Goal: Find specific page/section: Find specific page/section

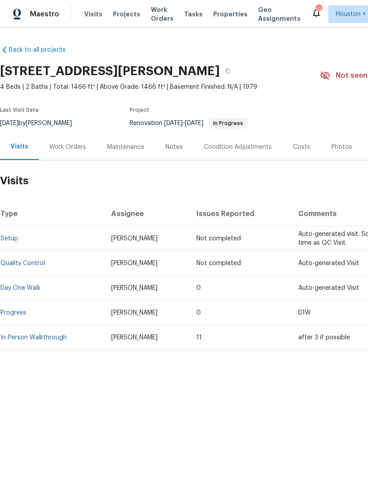
click at [220, 7] on div "Visits Projects Work Orders Tasks Properties Geo Assignments" at bounding box center [197, 14] width 227 height 18
click at [223, 23] on div "Maestro Visits Projects Work Orders Tasks Properties Geo Assignments 17 [GEOGRA…" at bounding box center [184, 14] width 368 height 28
click at [223, 17] on span "Properties" at bounding box center [230, 14] width 34 height 9
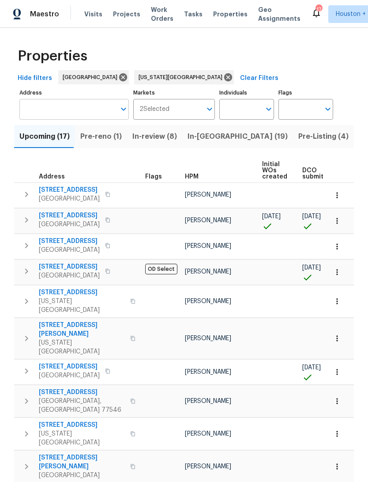
click at [38, 106] on input "Address" at bounding box center [67, 109] width 96 height 21
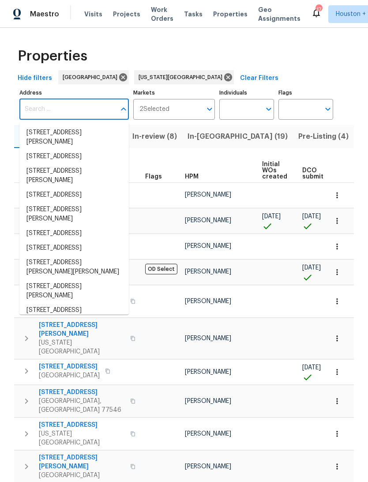
type input "2"
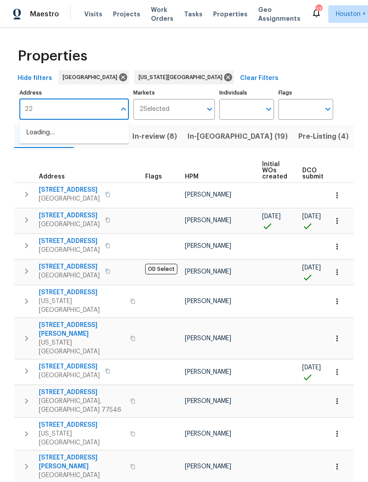
type input "2"
type input "1"
type input "[GEOGRAPHIC_DATA]"
click at [41, 130] on li "[STREET_ADDRESS]" at bounding box center [73, 132] width 109 height 15
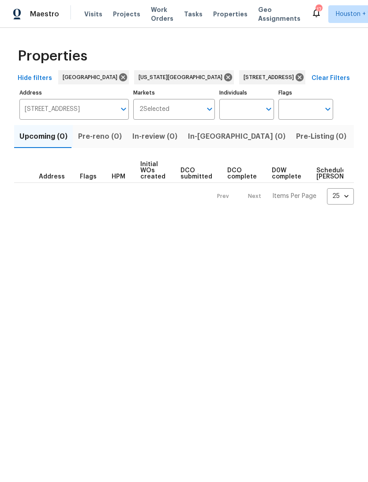
click at [352, 128] on button "Listed (1)" at bounding box center [373, 136] width 42 height 23
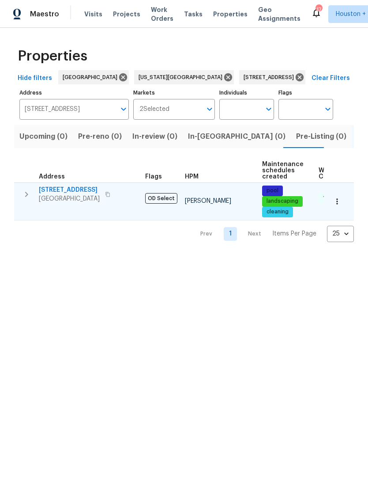
click at [60, 197] on span "[GEOGRAPHIC_DATA]" at bounding box center [69, 198] width 61 height 9
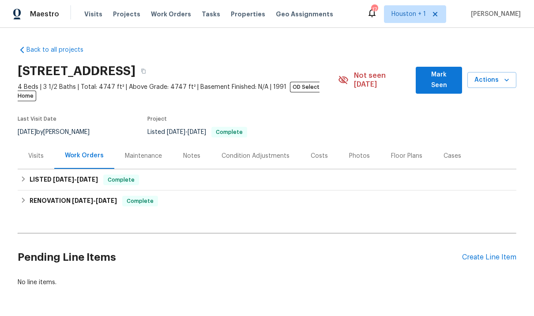
click at [317, 151] on div "Costs" at bounding box center [319, 155] width 17 height 9
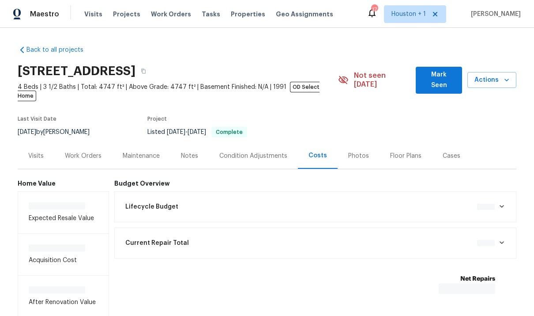
click at [368, 203] on icon at bounding box center [501, 206] width 7 height 7
